Goal: Task Accomplishment & Management: Use online tool/utility

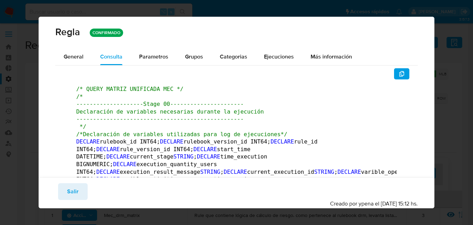
scroll to position [41, 0]
click at [460, 36] on div "[PERSON_NAME] CONFIRMADO General Consulta Parametros Grupos Categorias Ejecucio…" at bounding box center [236, 112] width 473 height 225
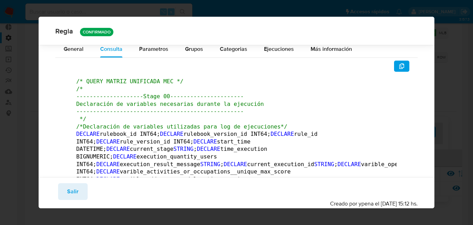
scroll to position [231, 0]
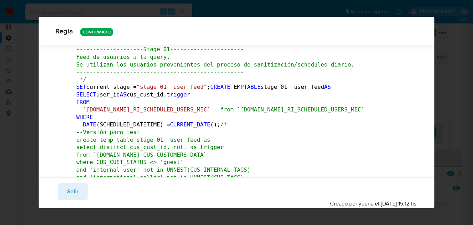
click at [73, 190] on span "Salir" at bounding box center [72, 191] width 11 height 15
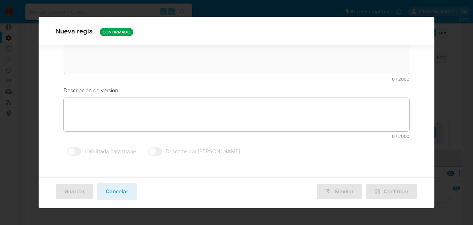
type textarea "Rule que contiene lógica de cálculo de riesgo. como pertenece al rulebook drm, …"
type textarea "Ppld-3541 - agregado de lógica para utilización de nueva marca de usuario repor…"
type input "Mec_drm_matrix"
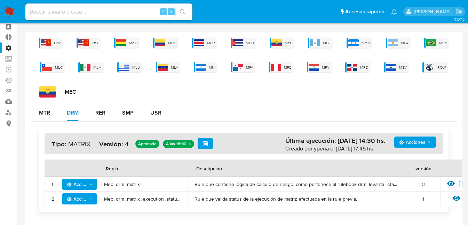
scroll to position [30, 0]
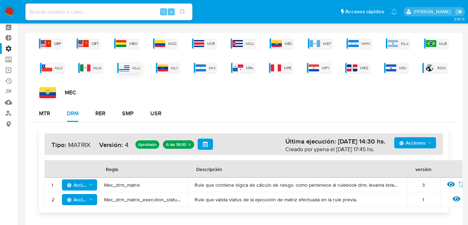
click at [127, 67] on img at bounding box center [124, 67] width 10 height 7
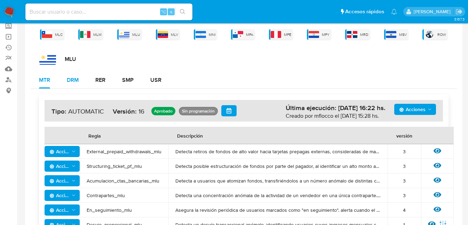
click at [73, 81] on div "DRM" at bounding box center [73, 80] width 12 height 6
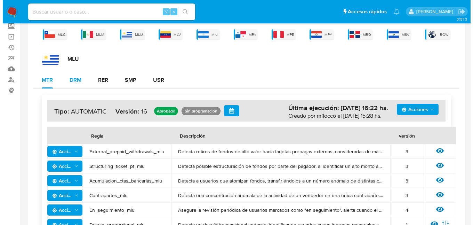
scroll to position [51, 0]
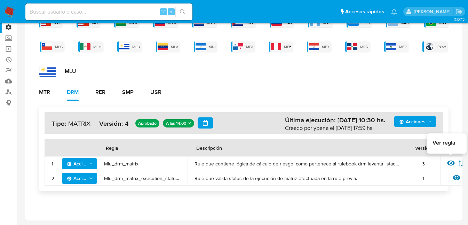
click at [453, 163] on icon at bounding box center [451, 162] width 8 height 5
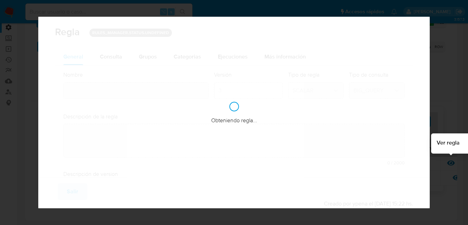
type input "Mlu_drm_matrix"
type textarea "Rule que contiene lógica de cálculo de riesgo. como pertenece al rulebook drm l…"
type textarea "Ppld-3541 - agregado de lógica para utilización de nueva marca de usuario repor…"
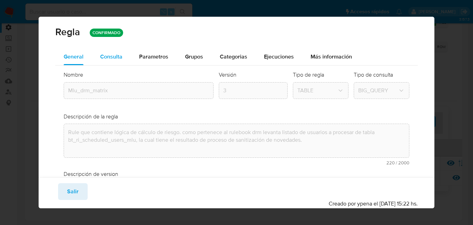
click at [107, 56] on span "Consulta" at bounding box center [111, 57] width 22 height 8
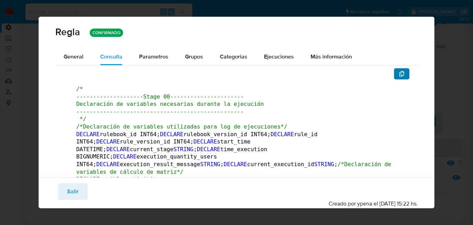
click at [403, 72] on button "button" at bounding box center [401, 73] width 15 height 11
